Goal: Information Seeking & Learning: Learn about a topic

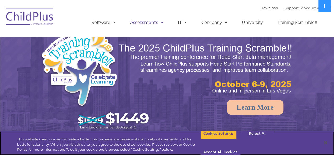
select select "MEDIUM"
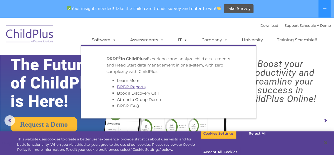
click at [129, 85] on link "DRDP Reports" at bounding box center [131, 86] width 29 height 5
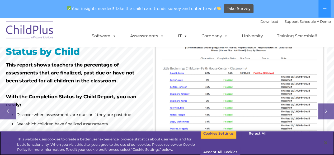
scroll to position [346, 0]
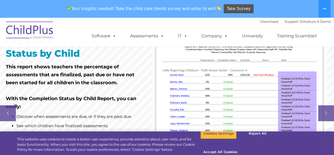
click at [217, 57] on img at bounding box center [240, 127] width 174 height 187
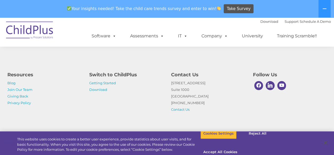
scroll to position [573, 0]
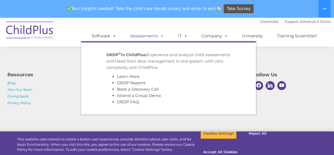
click at [144, 38] on link "Assessments" at bounding box center [147, 36] width 44 height 11
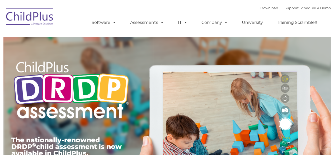
type input ""
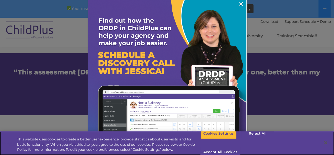
scroll to position [385, 0]
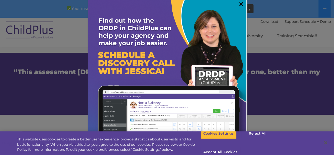
click at [238, 4] on link "×" at bounding box center [241, 3] width 6 height 5
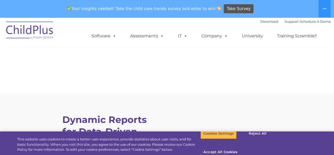
scroll to position [1431, 0]
